Goal: Check status: Check status

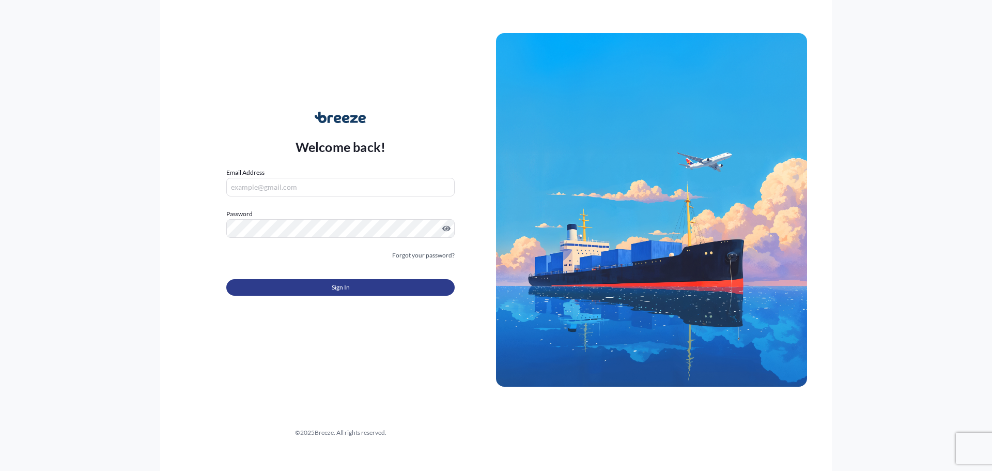
type input "[PERSON_NAME][EMAIL_ADDRESS][PERSON_NAME][DOMAIN_NAME]"
click at [343, 287] on span "Sign In" at bounding box center [341, 287] width 18 height 10
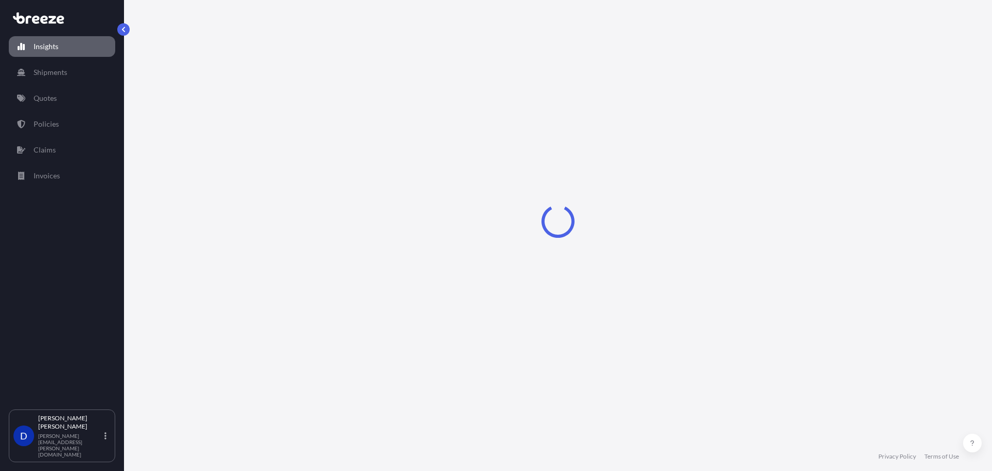
select select "2025"
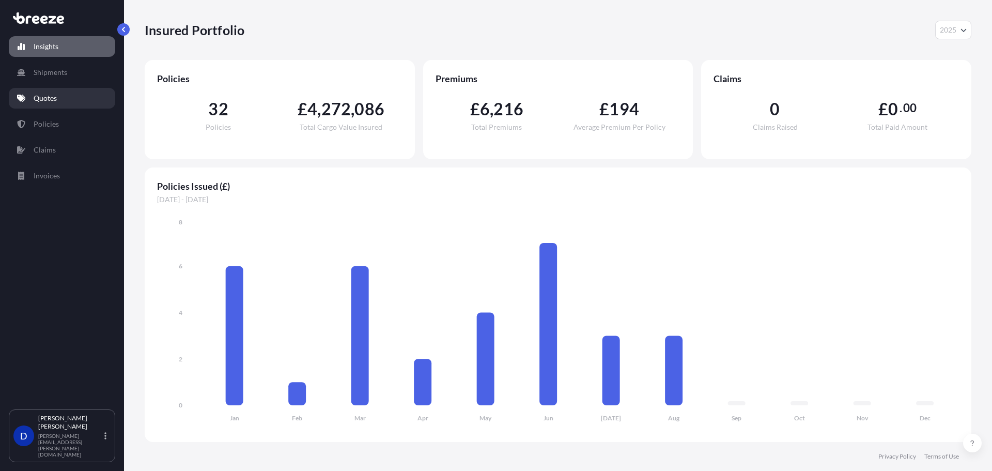
click at [70, 95] on link "Quotes" at bounding box center [62, 98] width 106 height 21
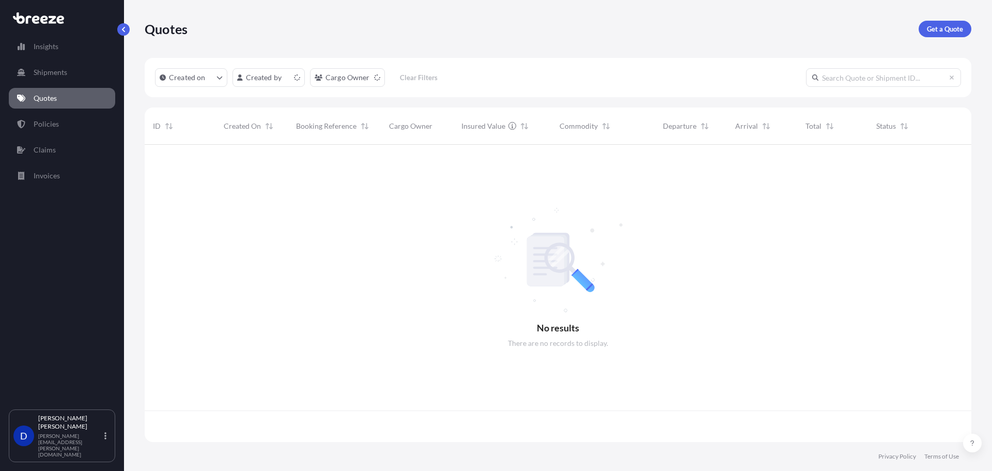
scroll to position [295, 819]
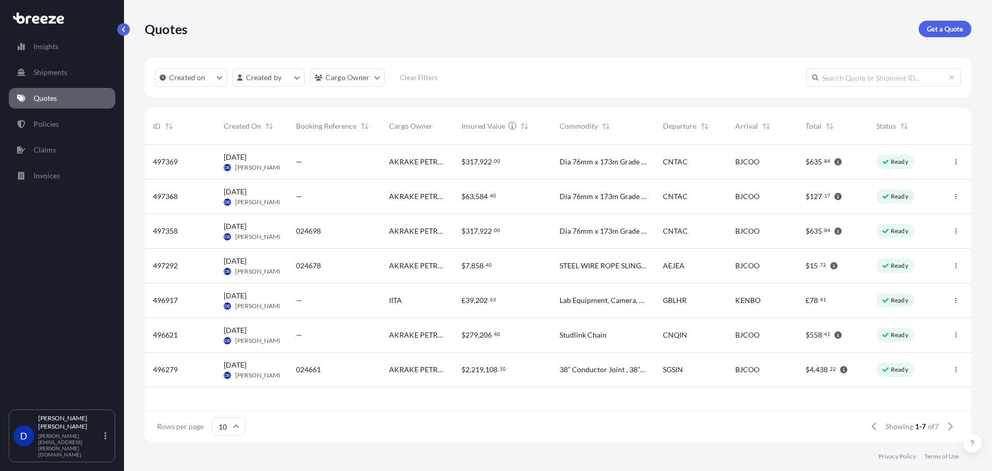
click at [599, 371] on span "38” Conductor Joint , 38” Conductor Pup Joint , 38” Drive Sub" at bounding box center [603, 369] width 87 height 10
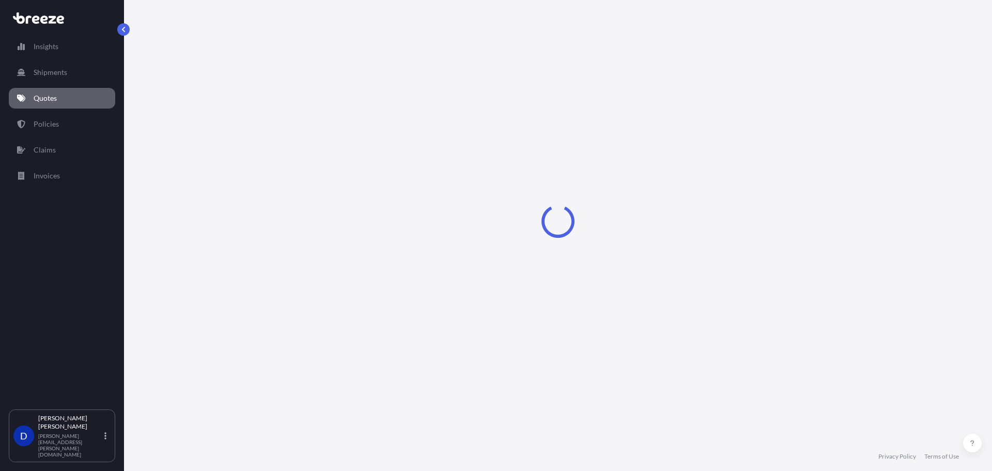
select select "Sea"
select select "1"
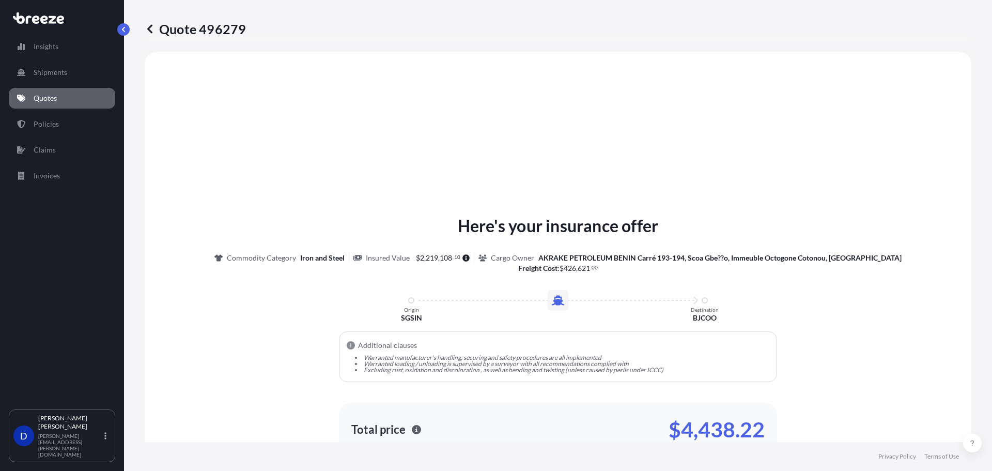
scroll to position [466, 0]
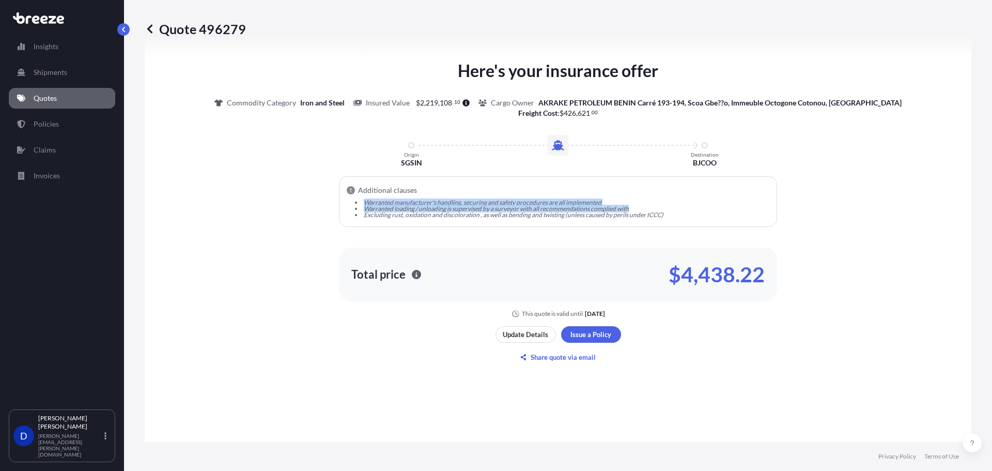
drag, startPoint x: 362, startPoint y: 202, endPoint x: 669, endPoint y: 211, distance: 307.5
click at [669, 211] on ul "Warranted manufacturer's handling, securing and safety procedures are all imple…" at bounding box center [558, 208] width 406 height 19
drag, startPoint x: 660, startPoint y: 216, endPoint x: 354, endPoint y: 204, distance: 305.6
click at [355, 204] on ul "Warranted manufacturer's handling, securing and safety procedures are all imple…" at bounding box center [558, 208] width 406 height 19
copy ul "Warranted manufacturer's handling, securing and safety procedures are all imple…"
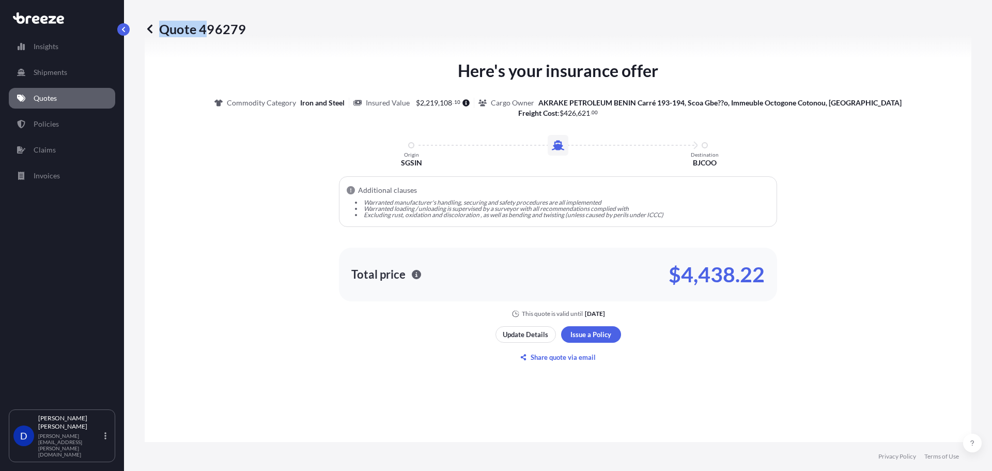
drag, startPoint x: 255, startPoint y: 26, endPoint x: 203, endPoint y: 34, distance: 53.2
click at [203, 34] on div "Quote 496279" at bounding box center [558, 29] width 827 height 17
click at [202, 30] on p "Quote 496279" at bounding box center [195, 29] width 101 height 17
drag, startPoint x: 203, startPoint y: 27, endPoint x: 244, endPoint y: 29, distance: 41.4
click at [244, 29] on p "Quote 496279" at bounding box center [195, 29] width 101 height 17
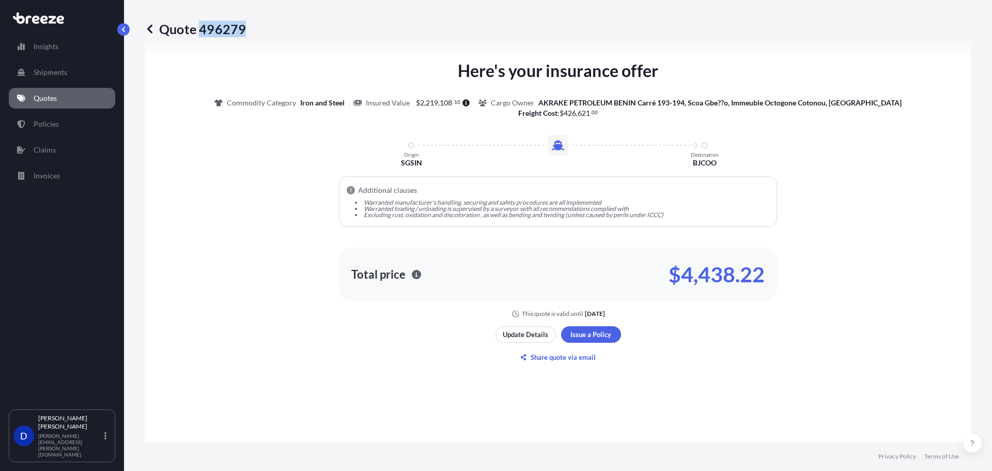
copy p "496279"
